Goal: Information Seeking & Learning: Find specific page/section

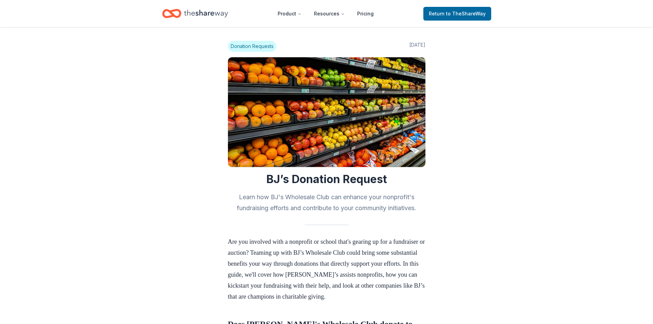
scroll to position [283, 0]
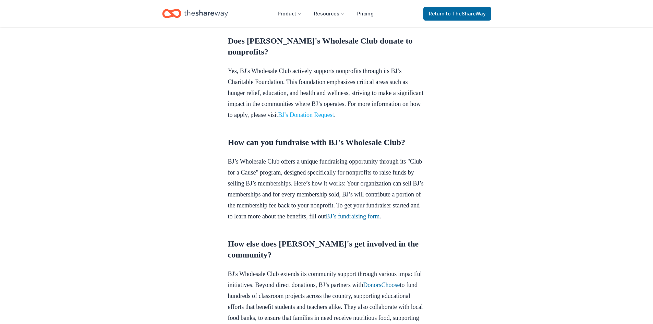
click at [334, 118] on link "BJ's Donation Request" at bounding box center [306, 114] width 56 height 7
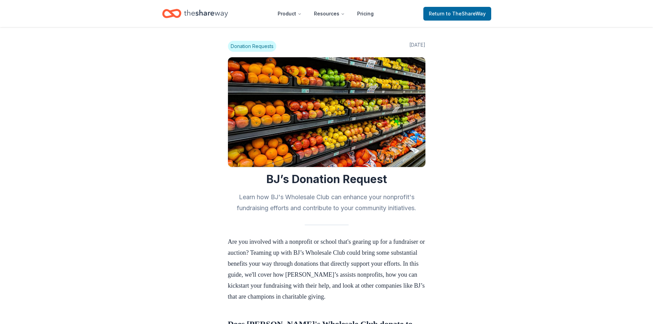
scroll to position [281, 0]
